Goal: Information Seeking & Learning: Learn about a topic

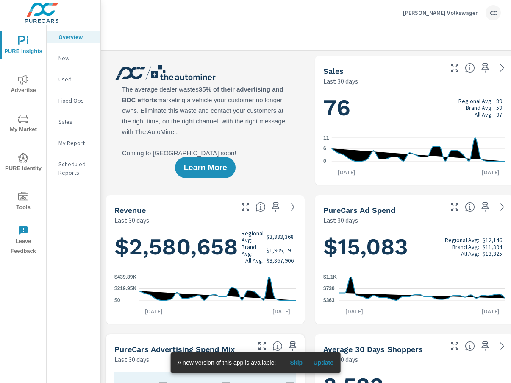
scroll to position [0, 0]
click at [454, 9] on p "[PERSON_NAME] Volkswagen" at bounding box center [441, 13] width 76 height 8
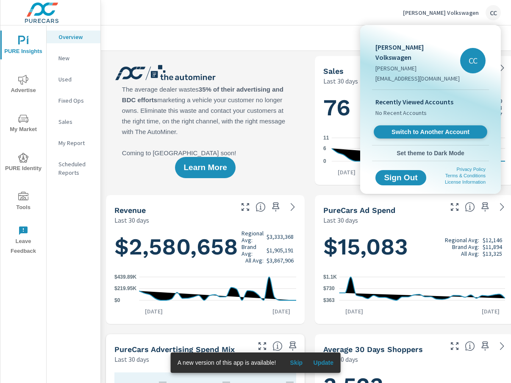
click at [458, 128] on span "Switch to Another Account" at bounding box center [430, 132] width 104 height 8
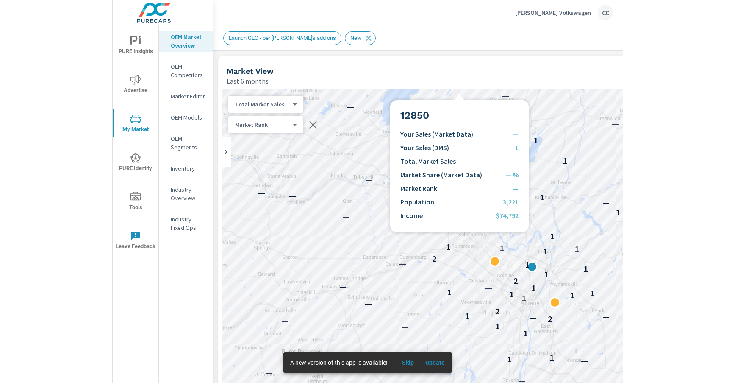
scroll to position [0, 0]
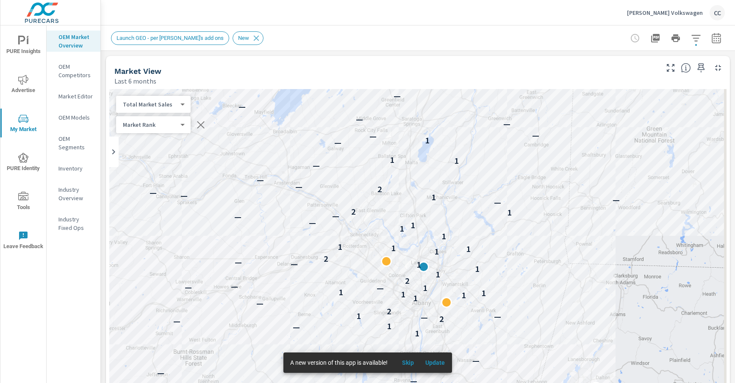
click at [171, 101] on body "PURE Insights Advertise My Market PURE Identity Tools Leave Feedback OEM Market…" at bounding box center [367, 191] width 735 height 383
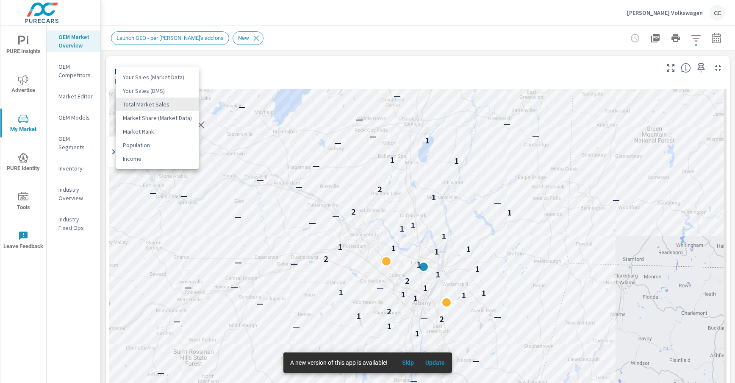
click at [175, 121] on li "Market Share (Market Data)" at bounding box center [157, 118] width 83 height 14
